Goal: Task Accomplishment & Management: Use online tool/utility

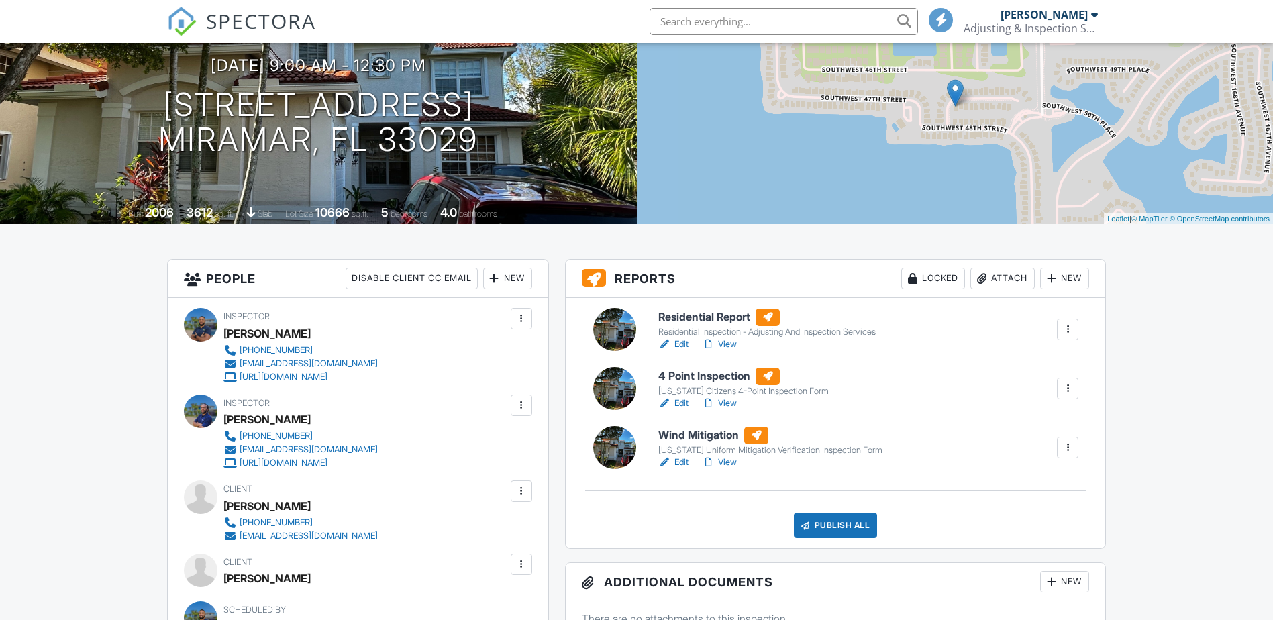
click at [680, 401] on link "Edit" at bounding box center [673, 403] width 30 height 13
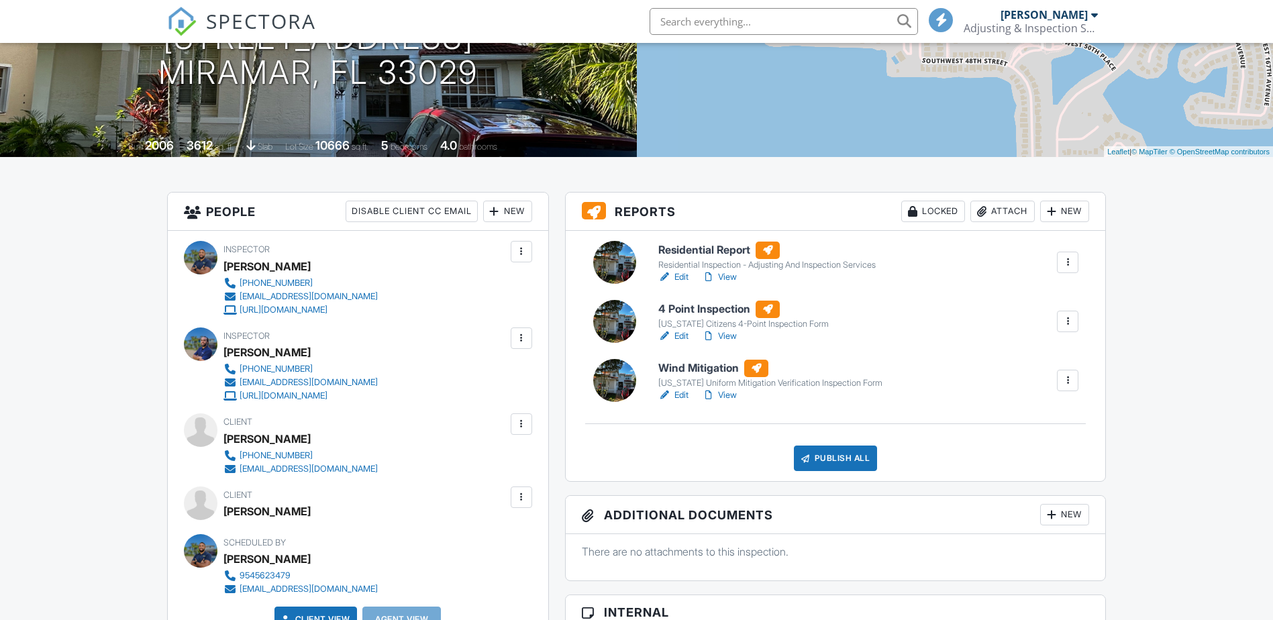
click at [681, 395] on link "Edit" at bounding box center [673, 394] width 30 height 13
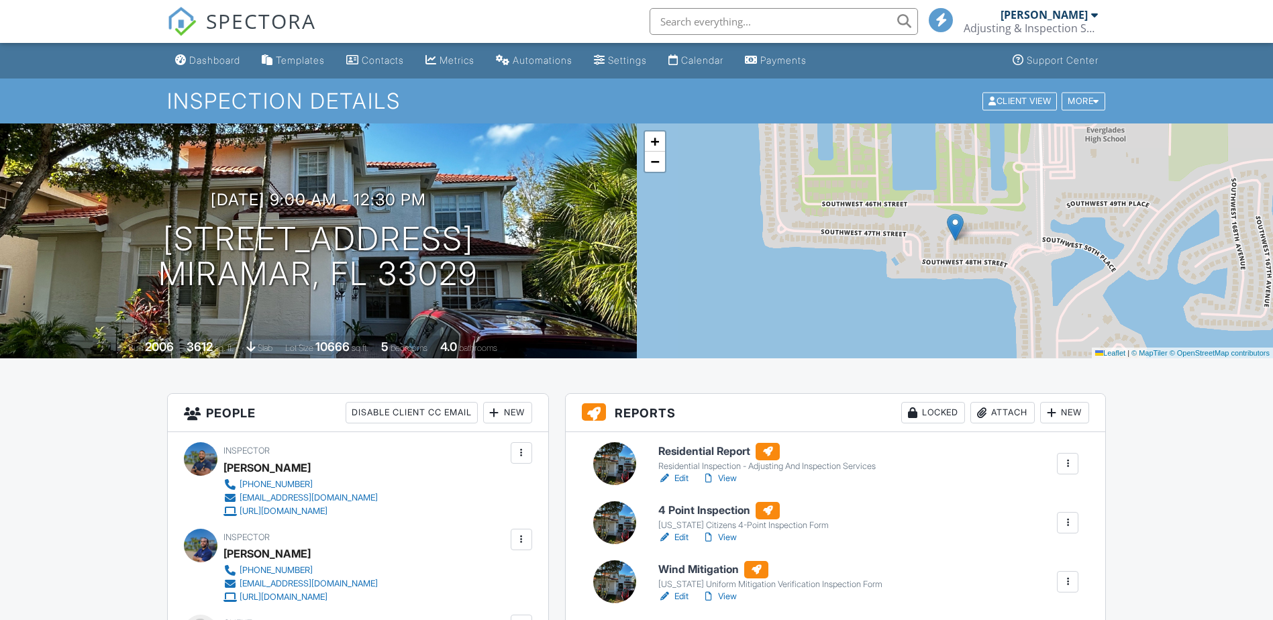
click at [729, 597] on link "View" at bounding box center [719, 596] width 35 height 13
